Goal: Transaction & Acquisition: Purchase product/service

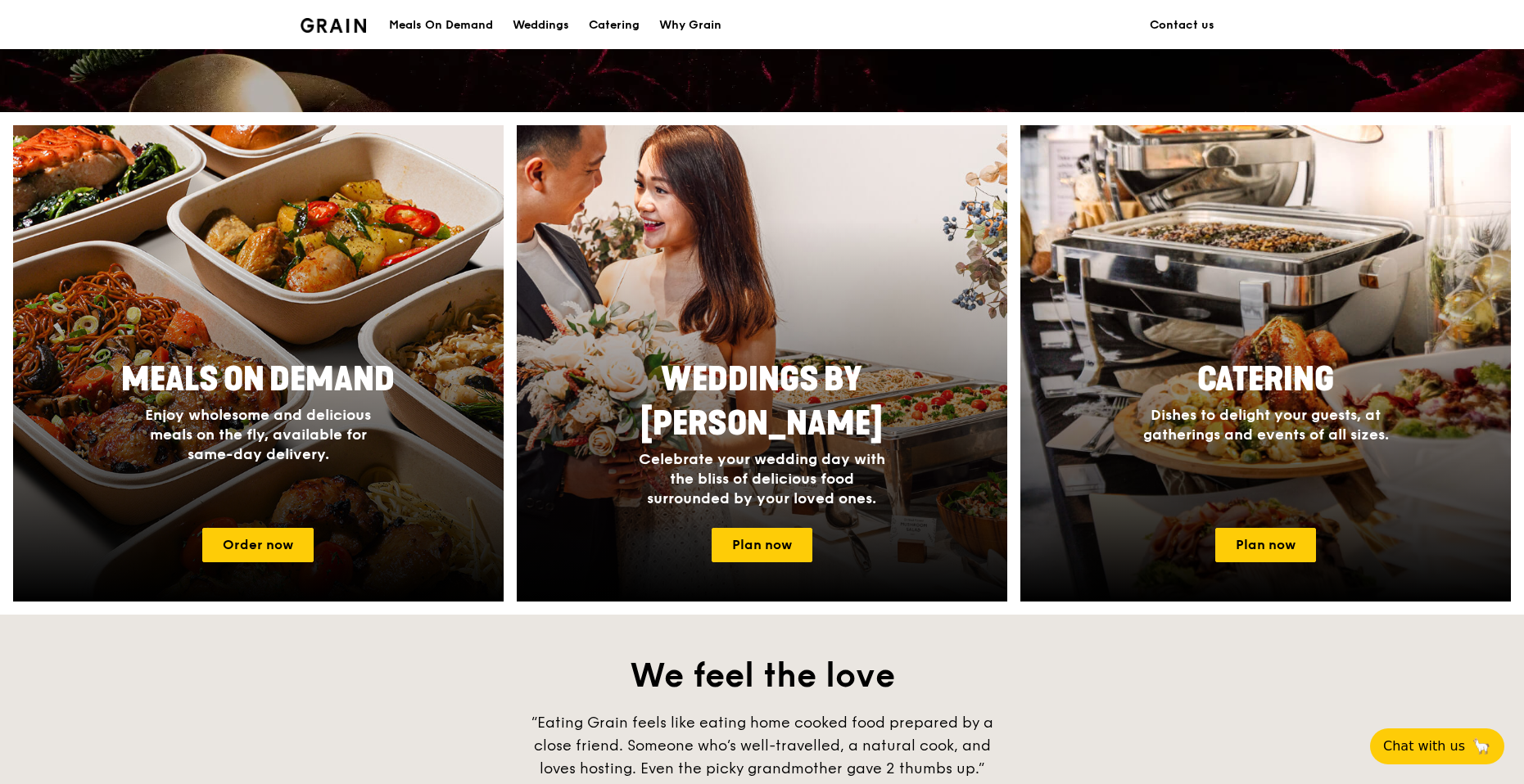
scroll to position [573, 0]
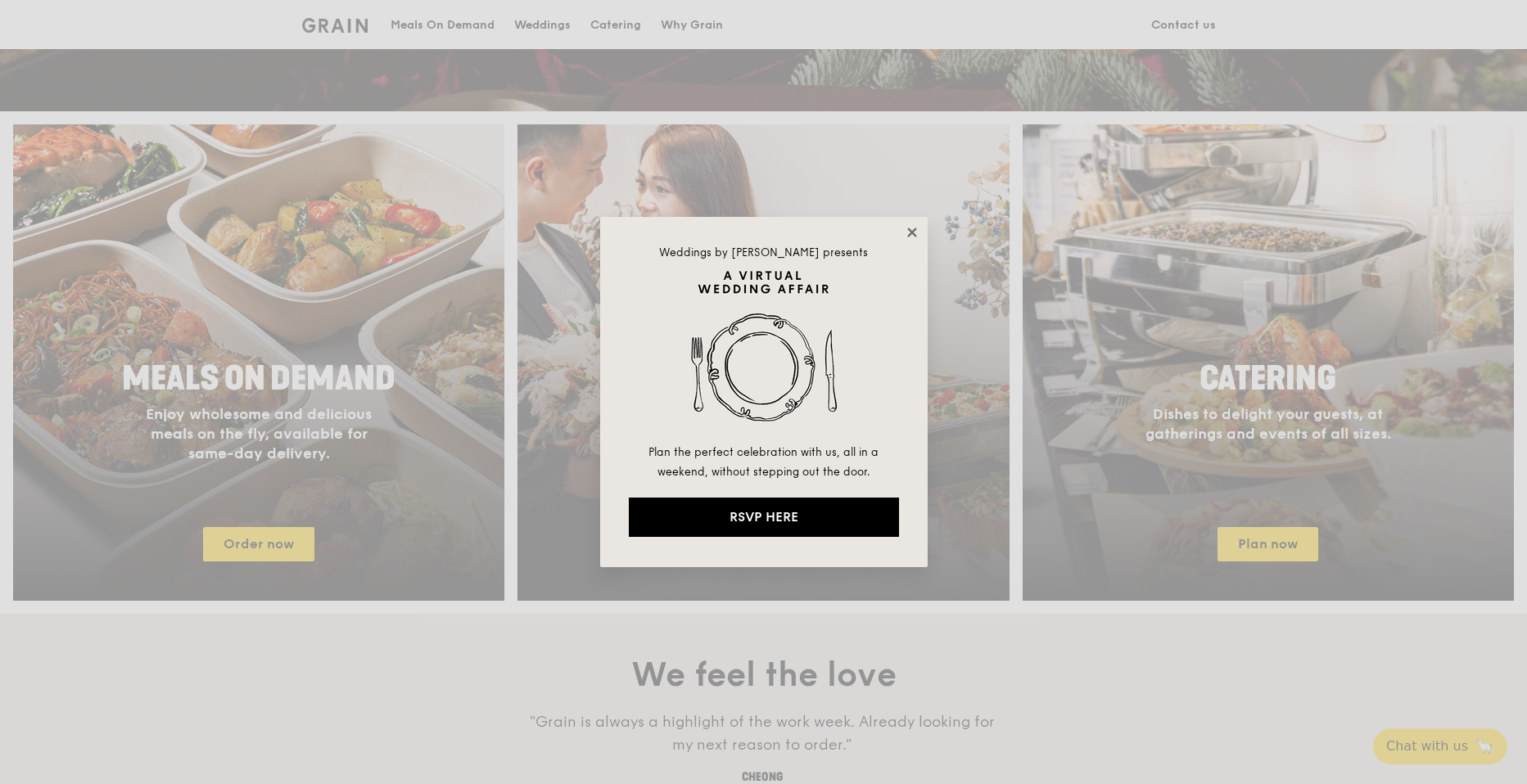
click at [916, 231] on icon at bounding box center [912, 232] width 15 height 15
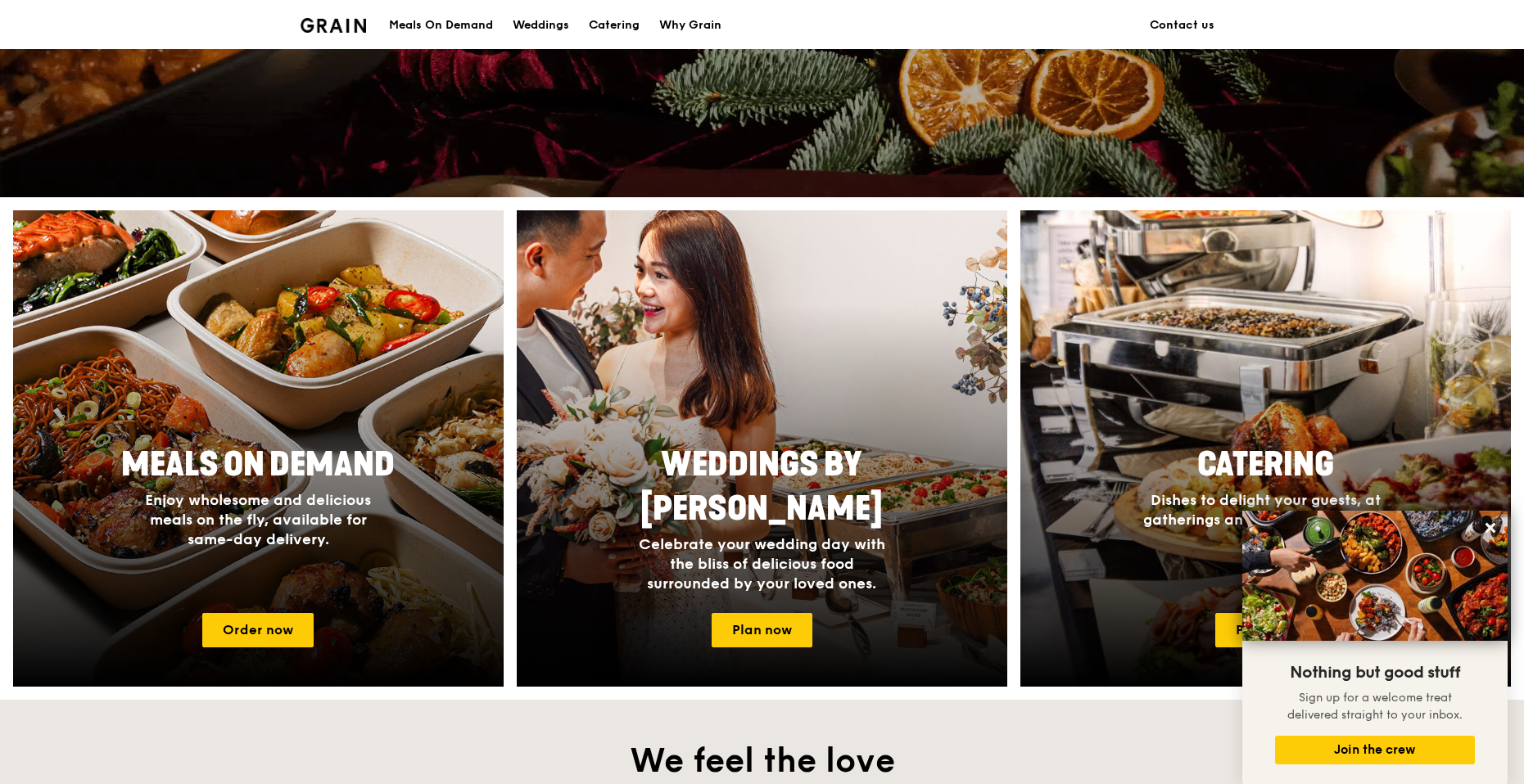
scroll to position [488, 0]
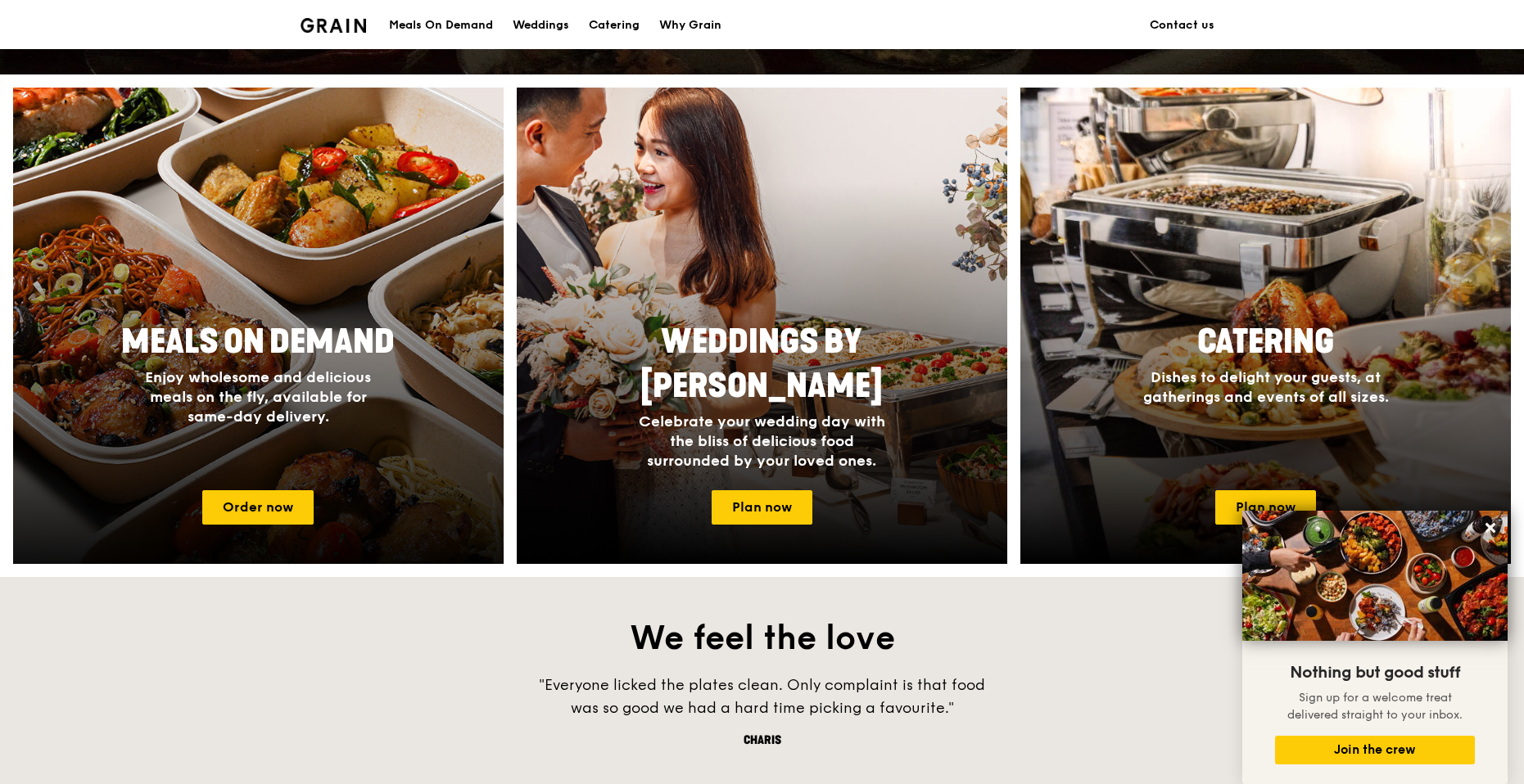
click at [235, 313] on link "Meals On Demand Enjoy wholesome and delicious meals on the fly, available for s…" at bounding box center [258, 325] width 491 height 476
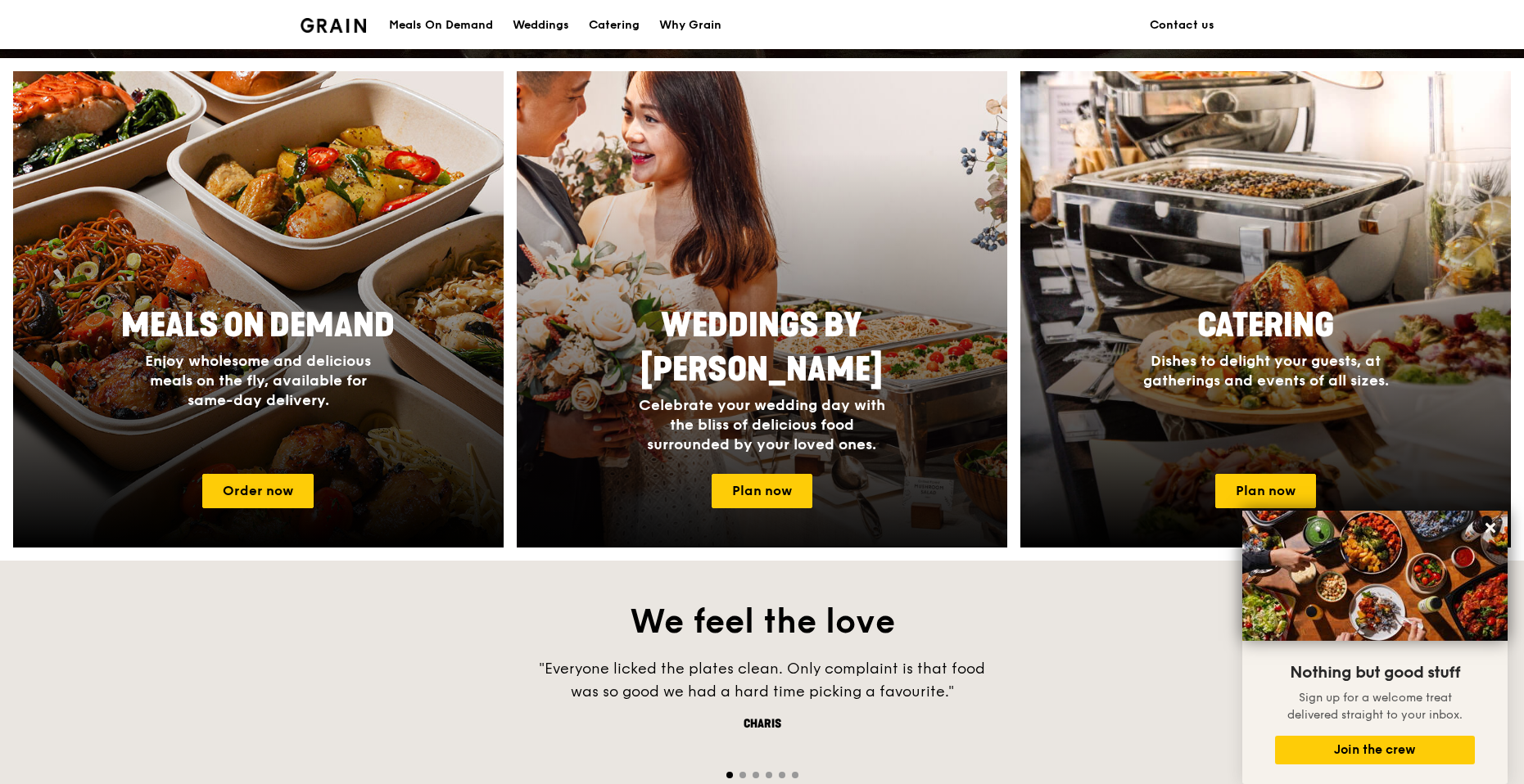
scroll to position [629, 0]
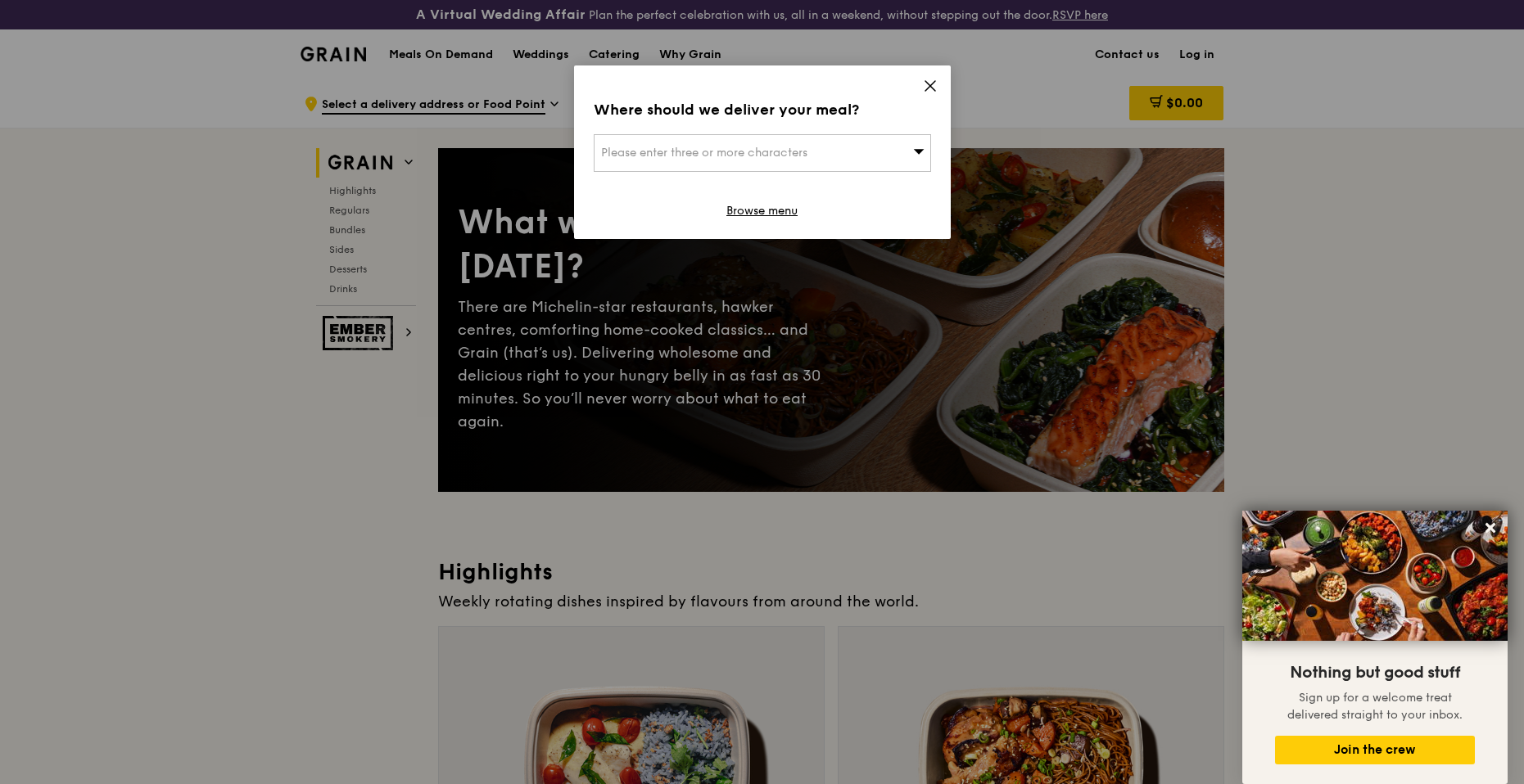
click at [940, 83] on div "Where should we deliver your meal? Please enter three or more characters Browse…" at bounding box center [762, 153] width 377 height 174
click at [865, 149] on div "Please enter three or more characters" at bounding box center [762, 153] width 337 height 37
click at [904, 89] on div "Where should we deliver your meal? Please enter three or more characters Please…" at bounding box center [762, 153] width 377 height 174
click at [919, 84] on div "Where should we deliver your meal? Please enter three or more characters Browse…" at bounding box center [762, 153] width 377 height 174
click at [935, 84] on icon at bounding box center [930, 86] width 15 height 15
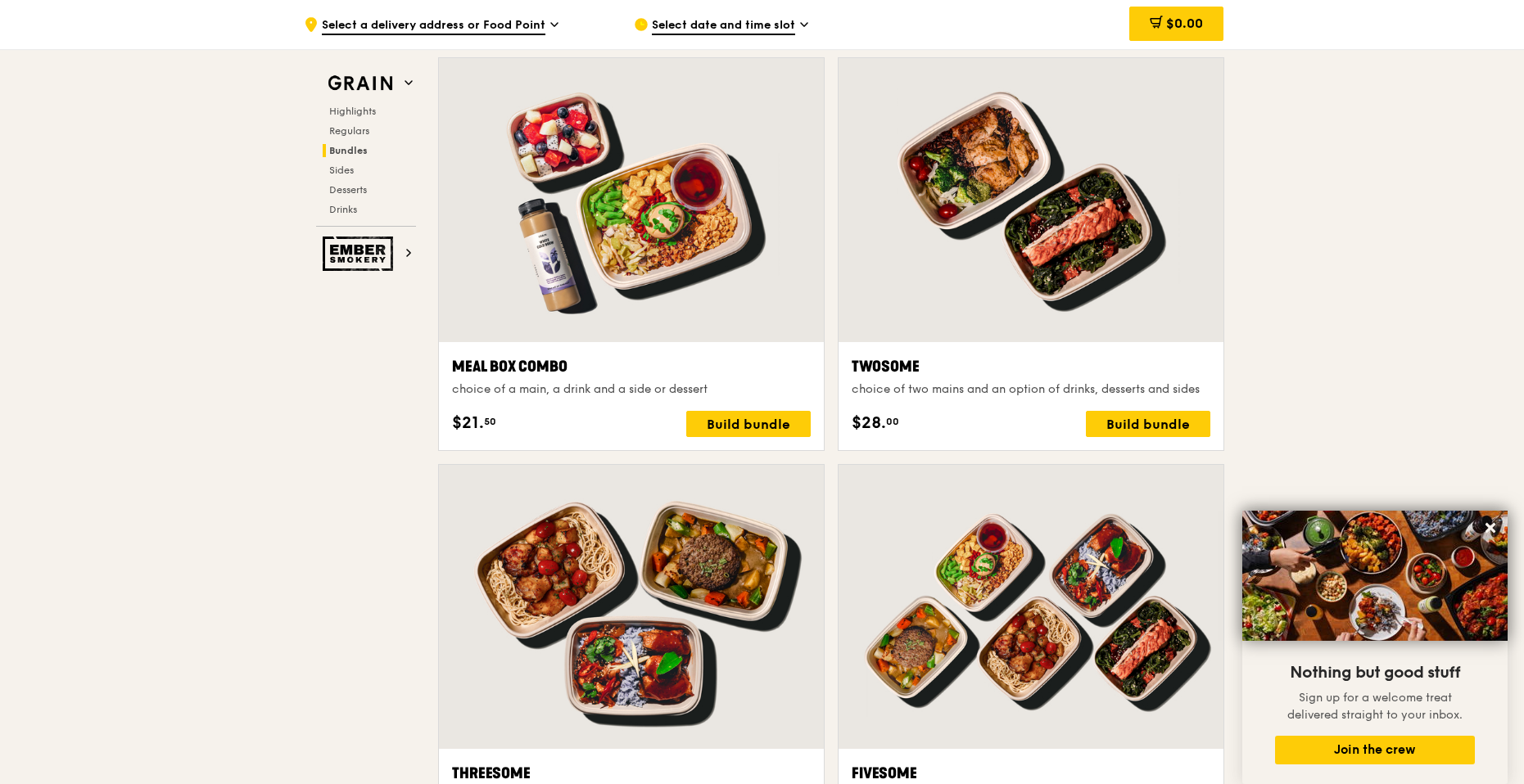
scroll to position [2449, 0]
